Goal: Task Accomplishment & Management: Use online tool/utility

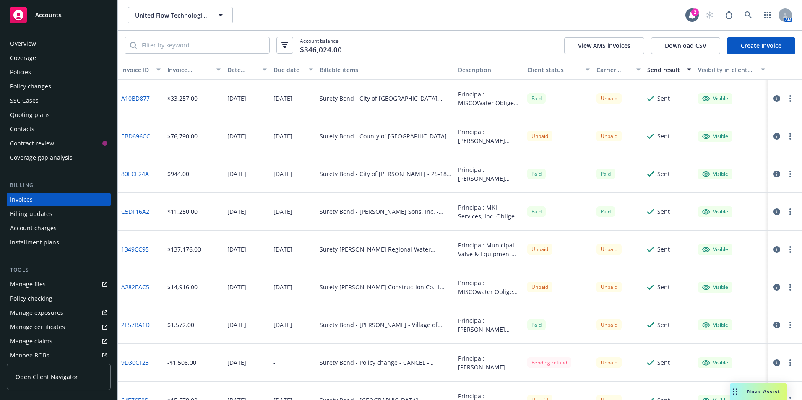
click at [785, 250] on button "button" at bounding box center [790, 249] width 10 height 10
